Goal: Transaction & Acquisition: Purchase product/service

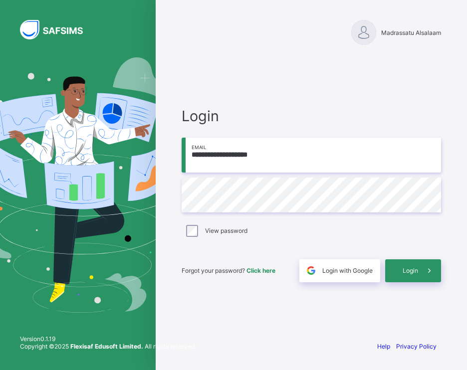
type input "**********"
click at [406, 270] on span "Login" at bounding box center [410, 270] width 15 height 7
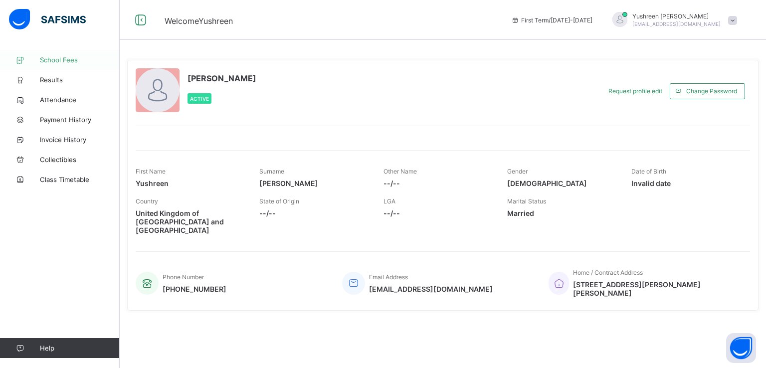
click at [47, 61] on span "School Fees" at bounding box center [80, 60] width 80 height 8
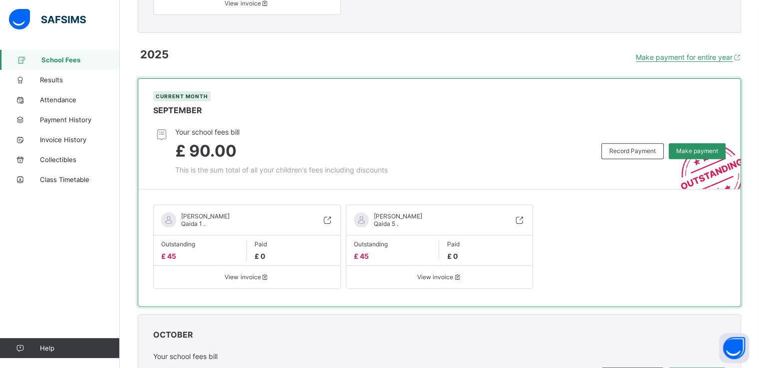
scroll to position [365, 0]
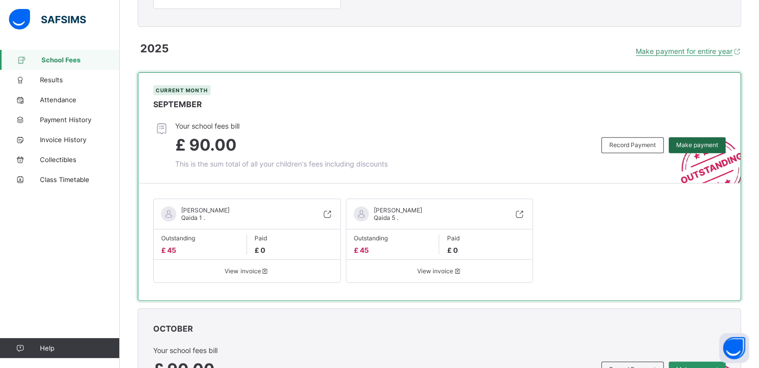
click at [466, 150] on div "Make payment" at bounding box center [697, 145] width 57 height 16
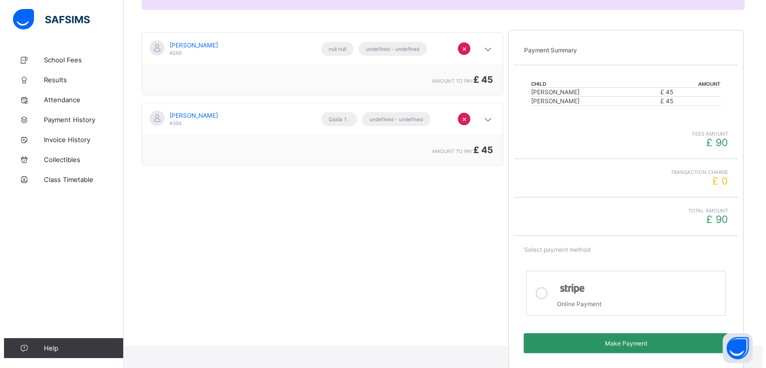
scroll to position [156, 0]
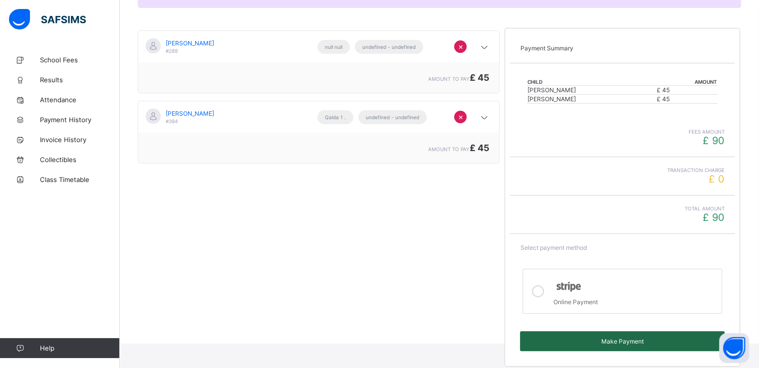
click at [466, 339] on span "Make Payment" at bounding box center [622, 341] width 190 height 7
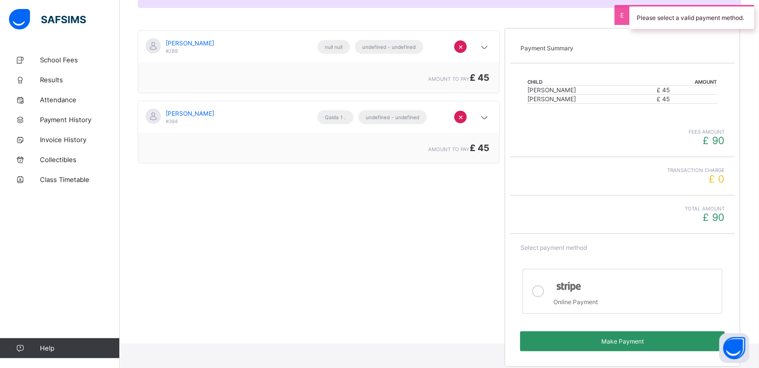
click at [466, 288] on icon at bounding box center [538, 291] width 12 height 12
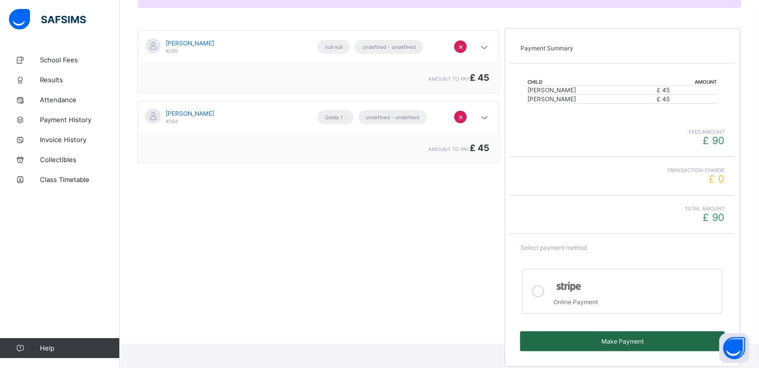
click at [466, 335] on div "Make Payment" at bounding box center [622, 341] width 205 height 20
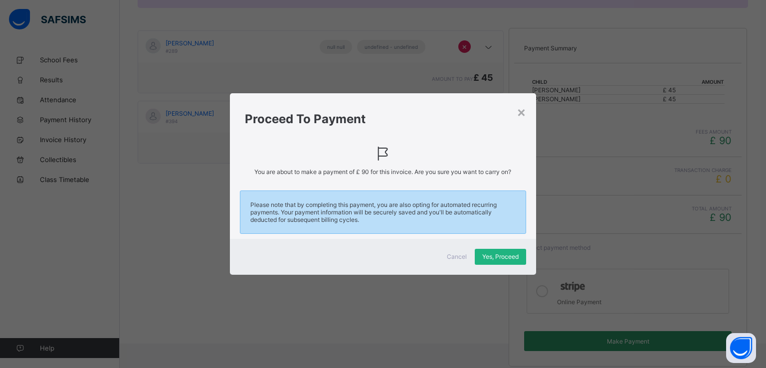
click at [466, 259] on span "Yes, Proceed" at bounding box center [500, 256] width 36 height 7
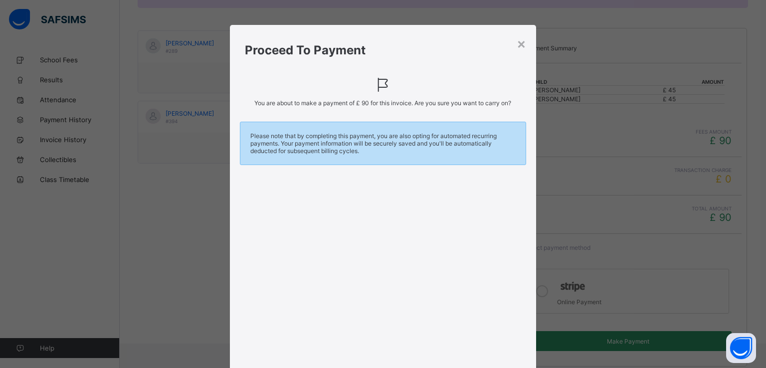
scroll to position [172, 0]
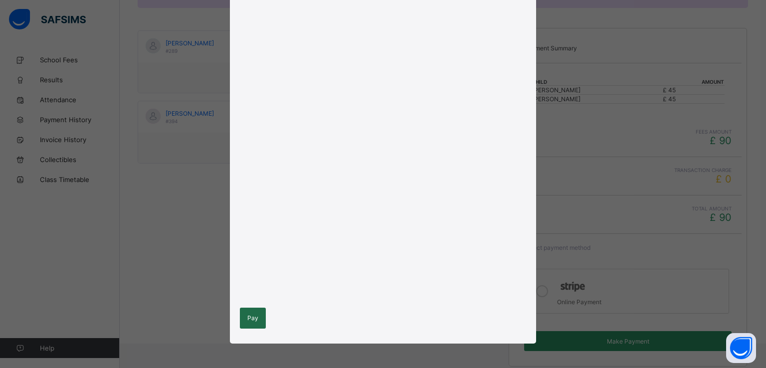
click at [255, 319] on div "Pay" at bounding box center [253, 318] width 26 height 21
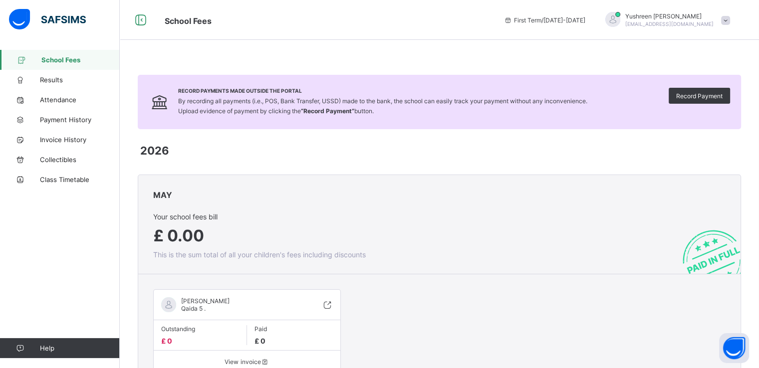
click at [78, 63] on span "School Fees" at bounding box center [80, 60] width 78 height 8
click at [64, 82] on span "Results" at bounding box center [80, 80] width 80 height 8
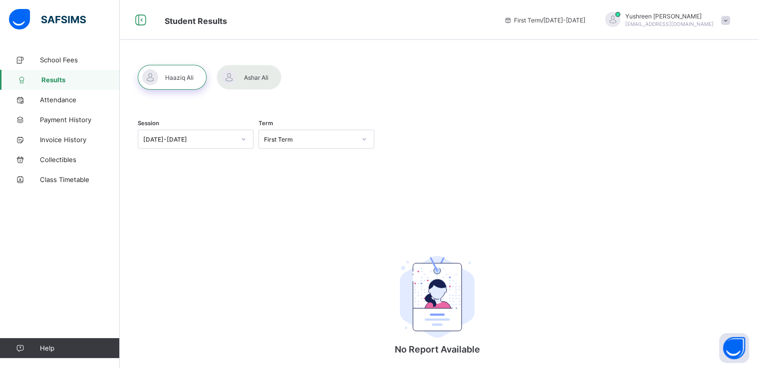
click at [262, 70] on div at bounding box center [249, 77] width 65 height 25
click at [53, 127] on link "Payment History" at bounding box center [60, 120] width 120 height 20
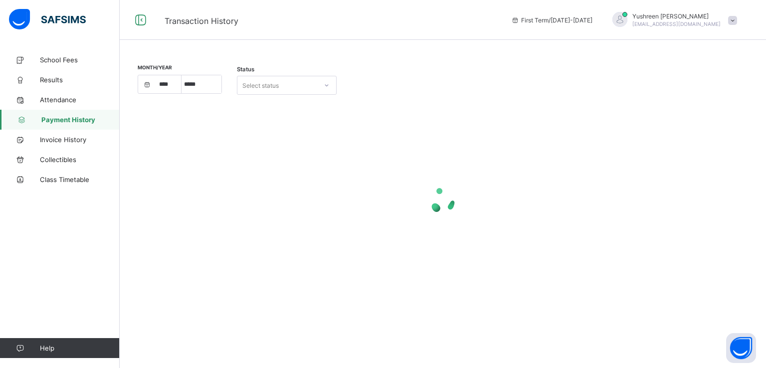
select select "****"
select select "*"
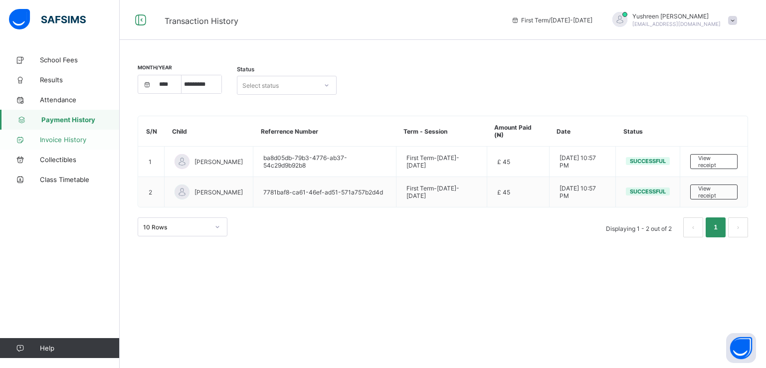
click at [54, 144] on link "Invoice History" at bounding box center [60, 140] width 120 height 20
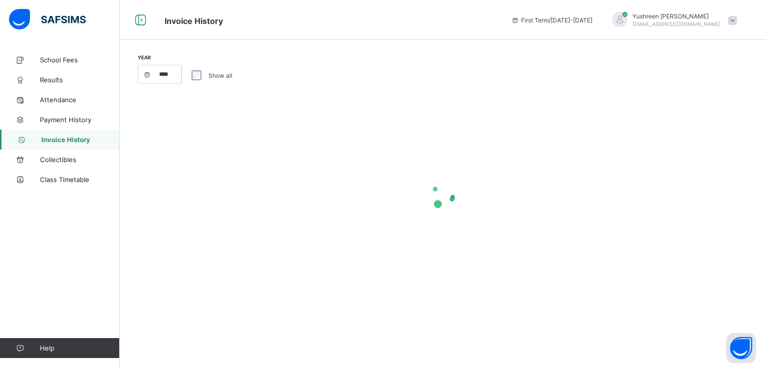
select select "****"
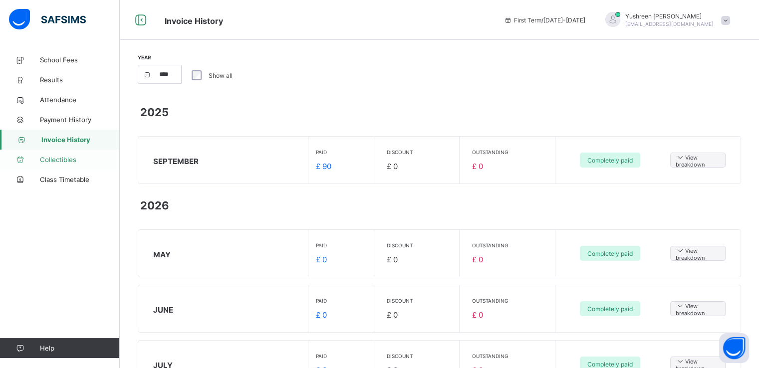
click at [72, 161] on span "Collectibles" at bounding box center [80, 160] width 80 height 8
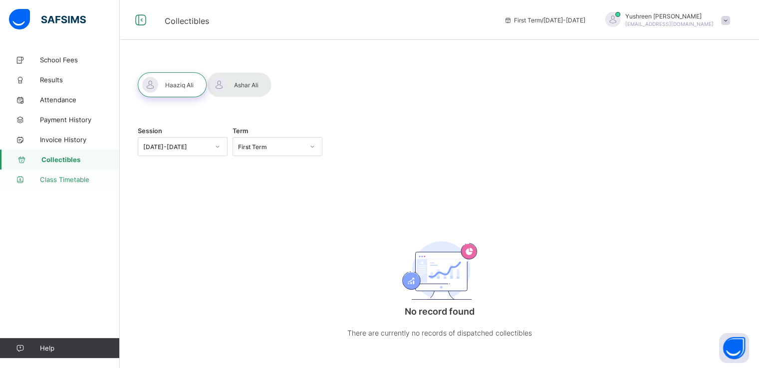
click at [69, 180] on span "Class Timetable" at bounding box center [80, 180] width 80 height 8
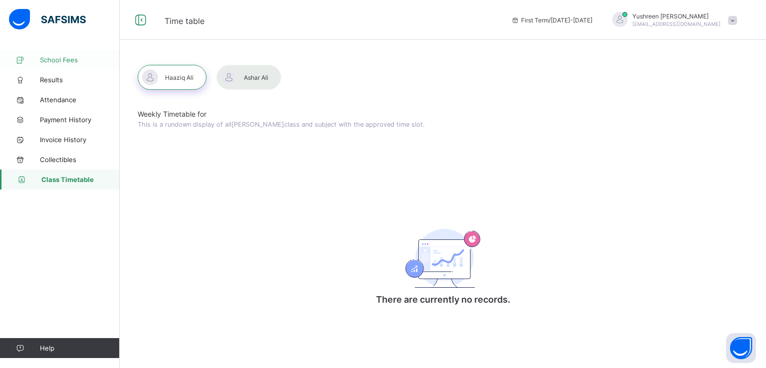
click at [62, 52] on link "School Fees" at bounding box center [60, 60] width 120 height 20
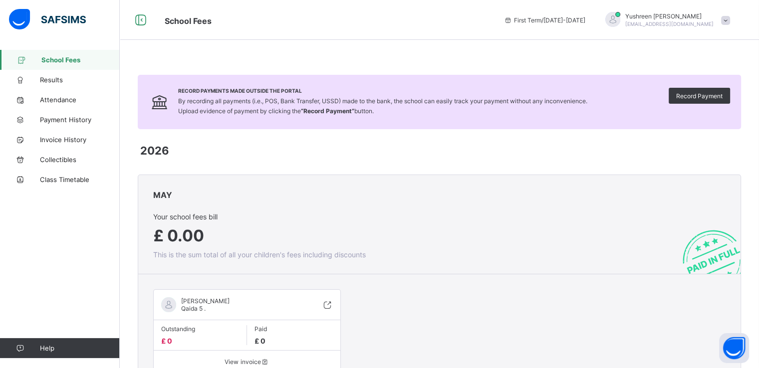
click at [730, 20] on span at bounding box center [725, 20] width 9 height 9
click at [701, 100] on span "Logout" at bounding box center [698, 98] width 66 height 11
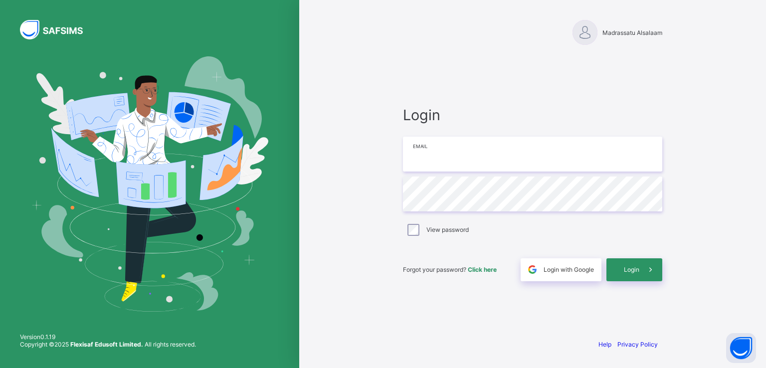
type input "**********"
